Goal: Task Accomplishment & Management: Manage account settings

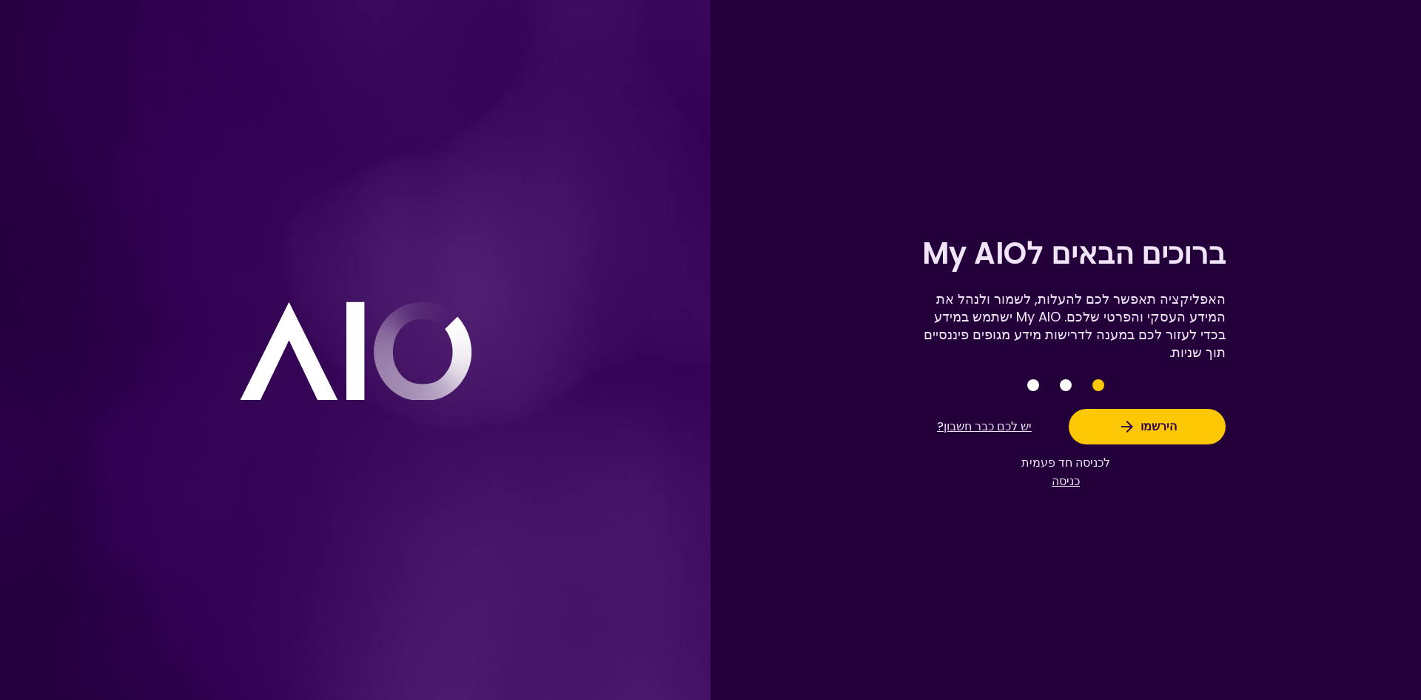
click at [1007, 428] on button "יש לכם כבר חשבון?" at bounding box center [984, 426] width 157 height 28
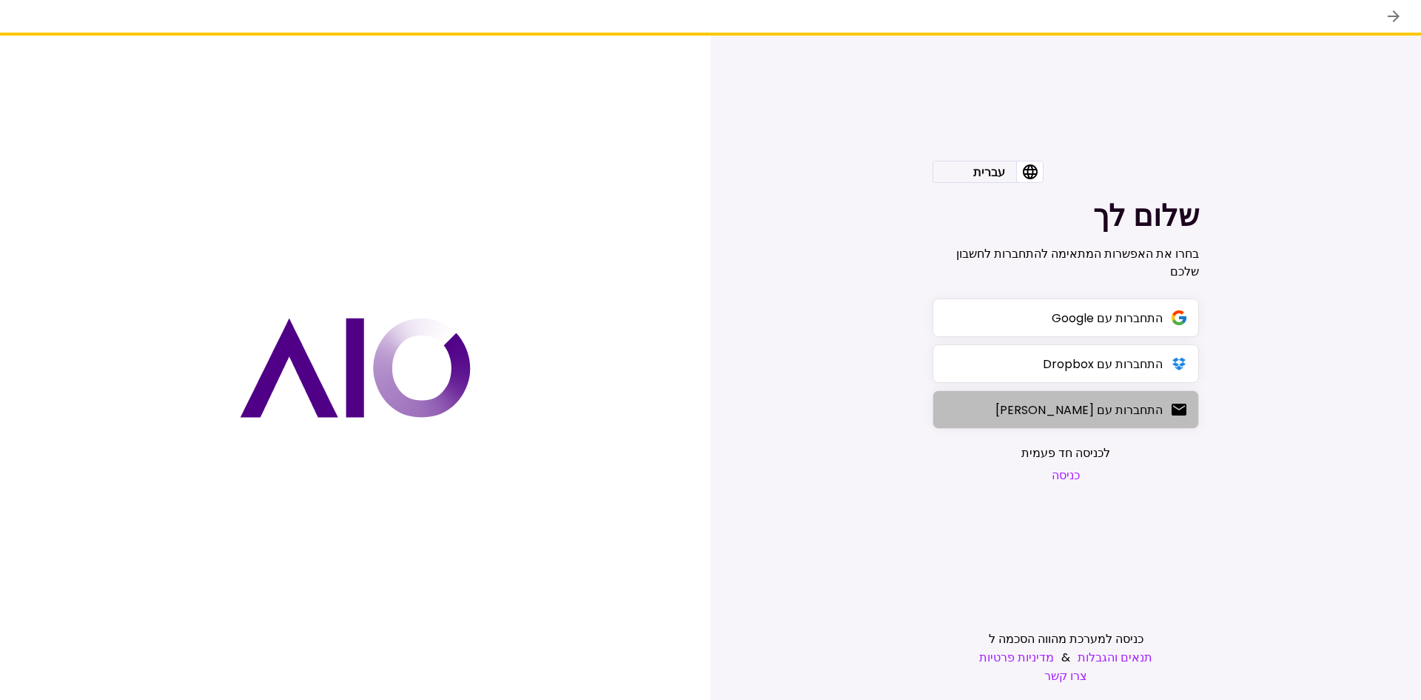
click at [1064, 405] on div "התחברות עם [PERSON_NAME]" at bounding box center [1079, 409] width 167 height 19
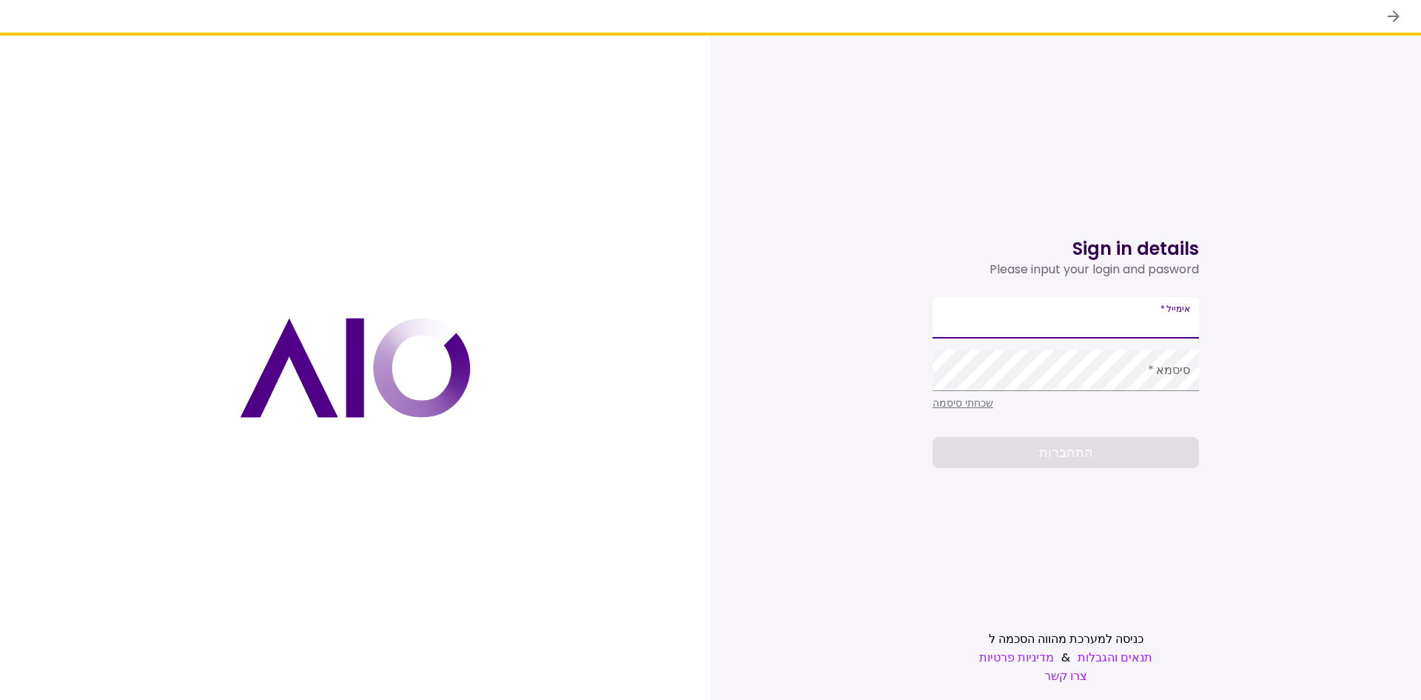
click at [1098, 318] on input "אימייל   *" at bounding box center [1066, 317] width 266 height 41
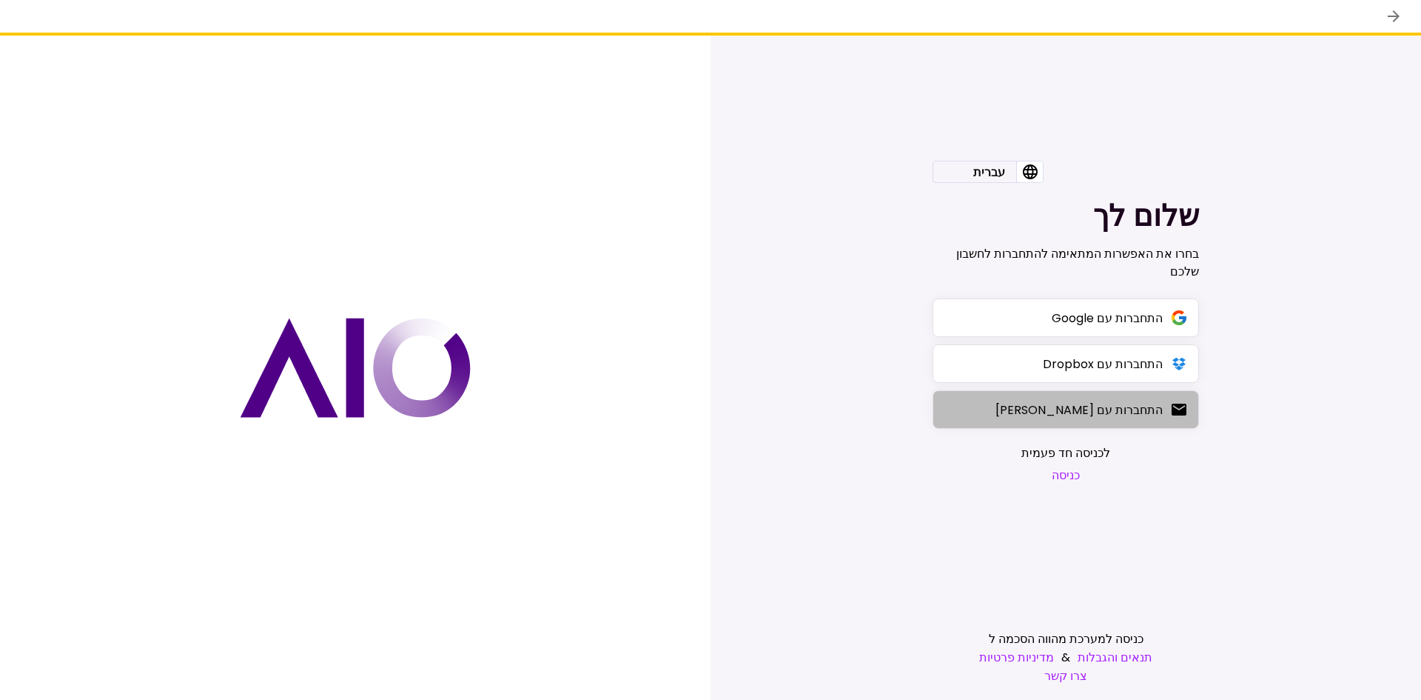
click at [1124, 408] on div "התחברות עם [PERSON_NAME]" at bounding box center [1079, 409] width 167 height 19
